Goal: Find specific page/section: Find specific page/section

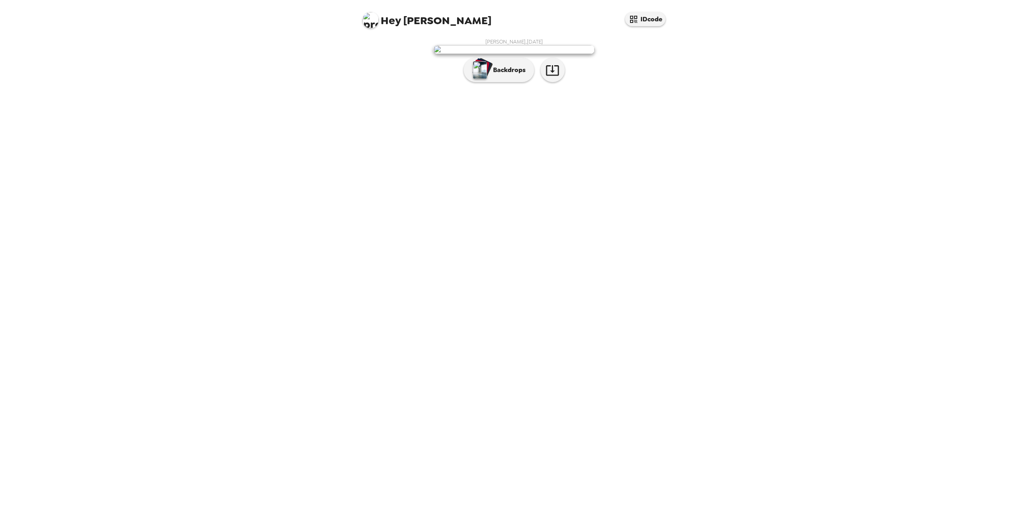
click at [540, 54] on img at bounding box center [514, 49] width 161 height 9
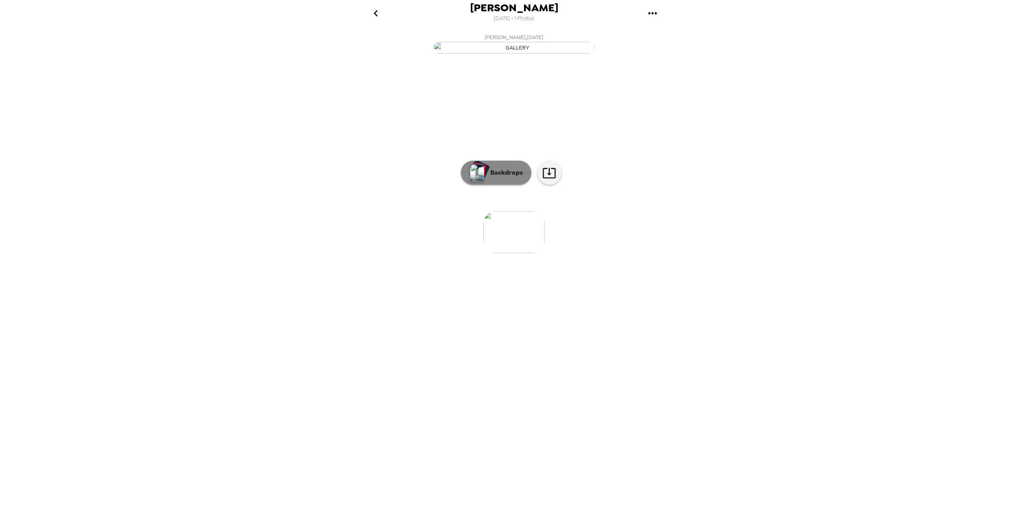
click at [489, 185] on button "Backdrops" at bounding box center [496, 173] width 71 height 24
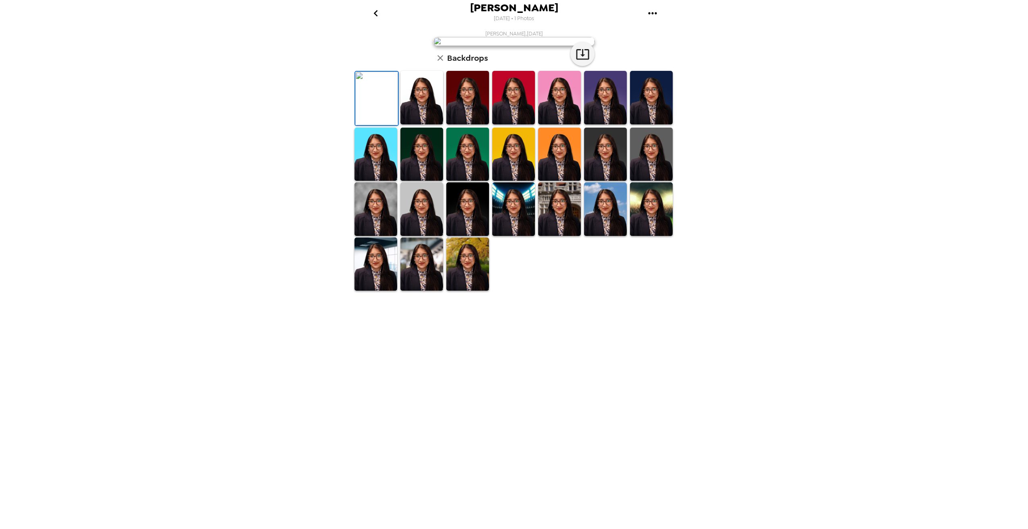
click at [432, 125] on img at bounding box center [422, 98] width 43 height 54
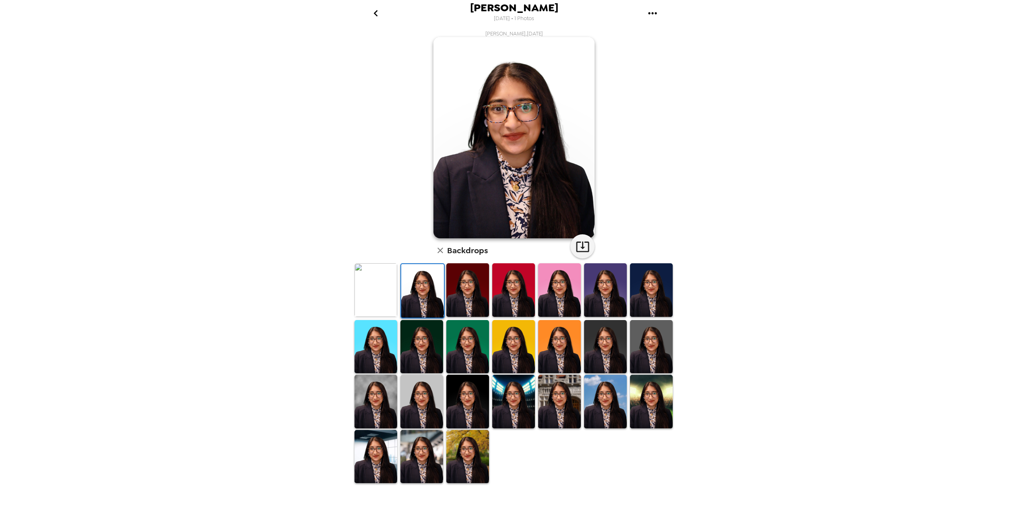
click at [563, 399] on img at bounding box center [559, 402] width 43 height 54
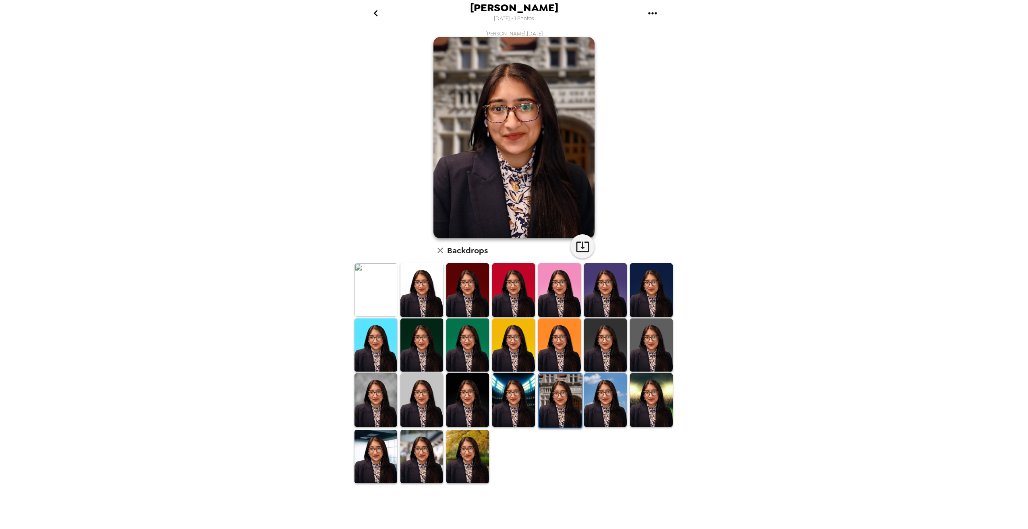
click at [361, 293] on img at bounding box center [376, 291] width 43 height 54
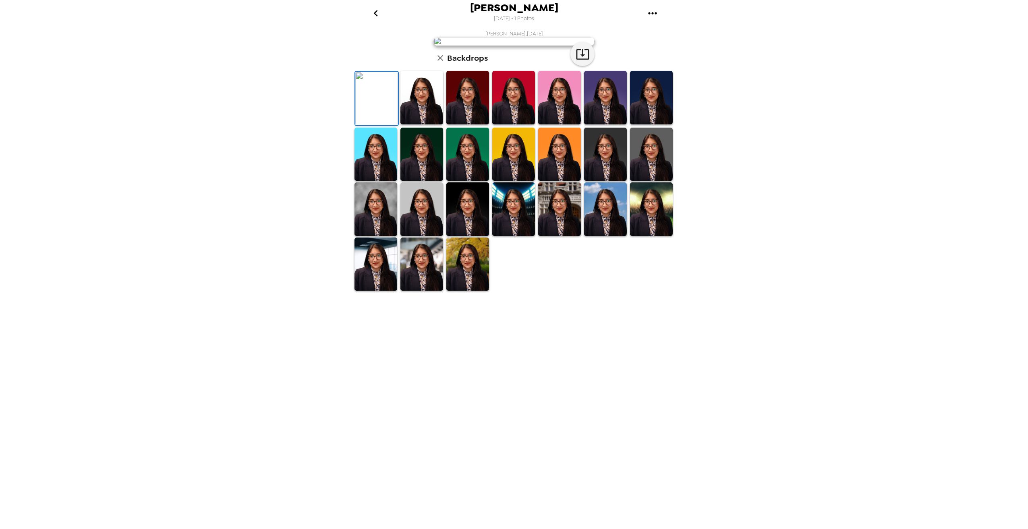
click at [374, 19] on icon "go back" at bounding box center [376, 13] width 13 height 13
